Goal: Transaction & Acquisition: Purchase product/service

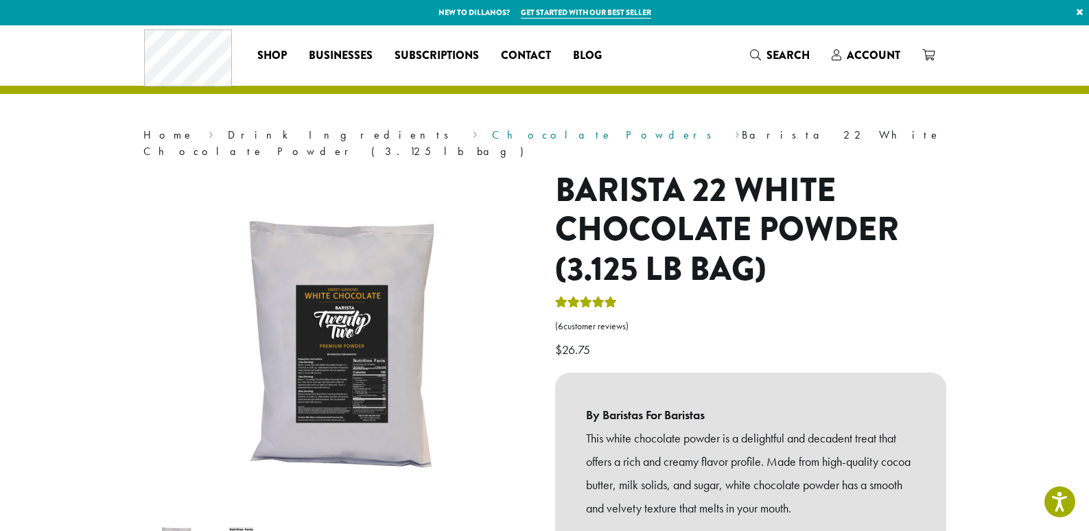
click at [492, 134] on link "Chocolate Powders" at bounding box center [606, 135] width 228 height 14
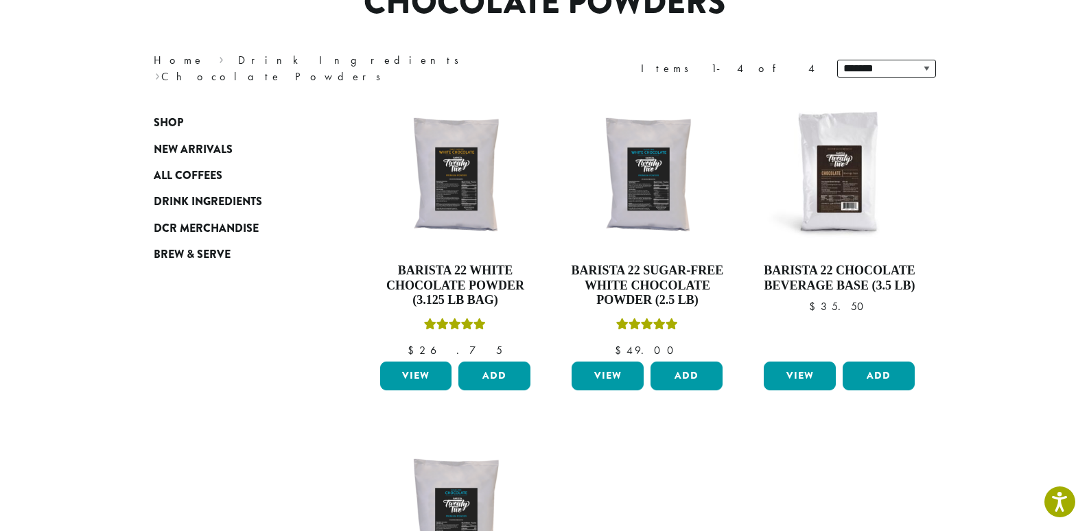
scroll to position [137, 0]
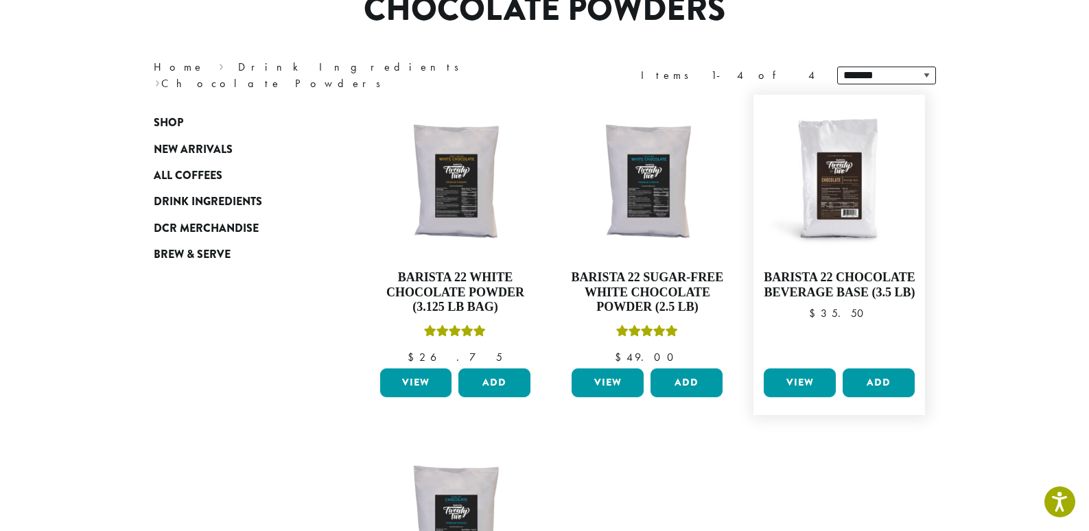
click at [785, 389] on link "View" at bounding box center [799, 382] width 72 height 29
